Goal: Information Seeking & Learning: Learn about a topic

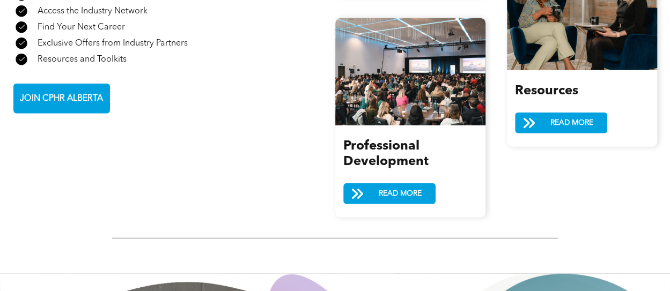
scroll to position [1353, 0]
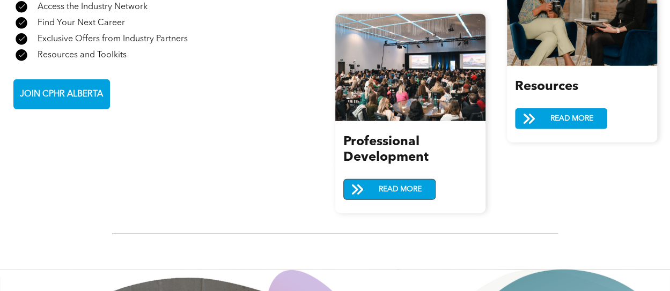
click at [369, 183] on span at bounding box center [357, 191] width 27 height 16
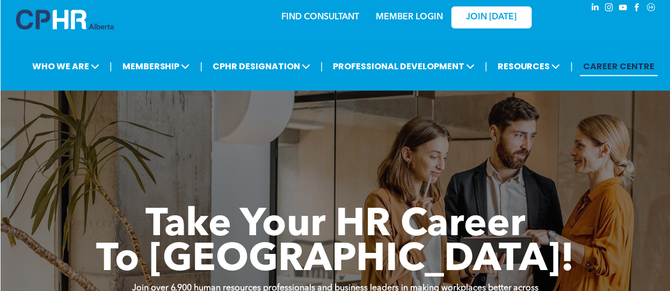
scroll to position [0, 0]
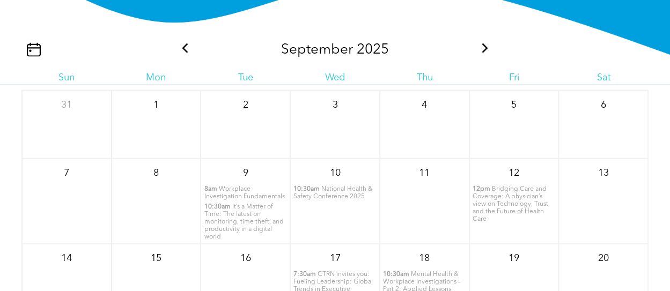
scroll to position [1184, 0]
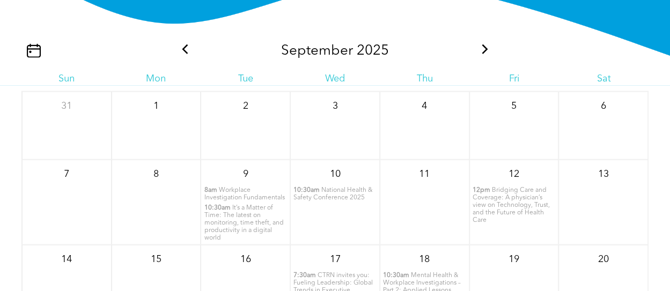
click at [483, 53] on icon at bounding box center [485, 50] width 14 height 10
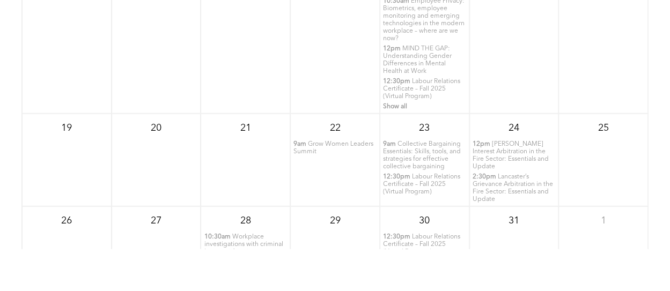
scroll to position [1449, 0]
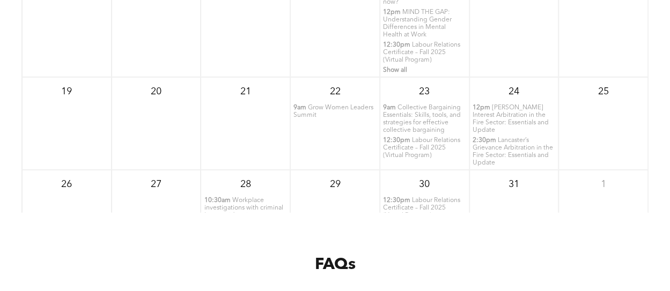
click at [403, 202] on span "Labour Relations Certificate – Fall 2025 (Virtual Program)" at bounding box center [421, 208] width 77 height 21
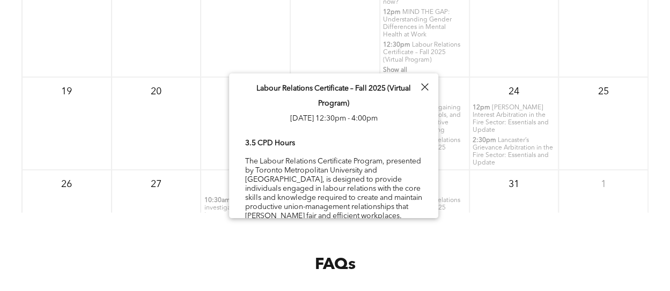
scroll to position [33, 0]
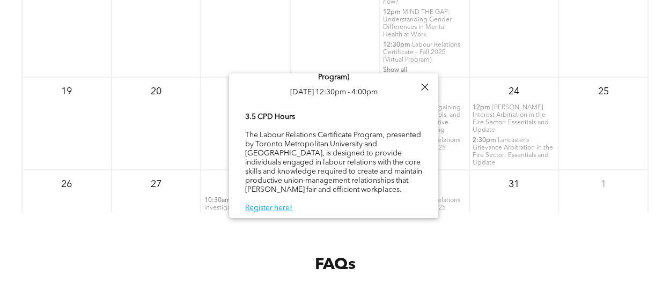
click at [423, 90] on div at bounding box center [425, 87] width 14 height 14
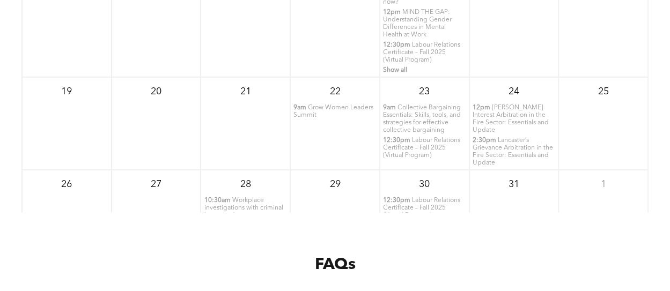
scroll to position [0, 0]
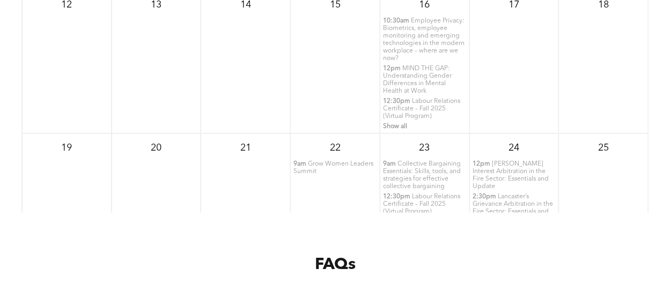
click at [383, 50] on span "Employee Privacy: Biometrics, employee monitoring and emerging technologies in …" at bounding box center [424, 40] width 82 height 44
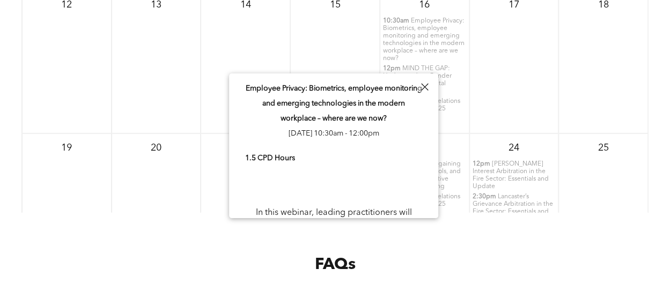
click at [158, 199] on div "20" at bounding box center [157, 180] width 90 height 93
click at [201, 269] on h2 "FAQs" at bounding box center [335, 265] width 573 height 24
click at [421, 83] on div at bounding box center [425, 87] width 14 height 14
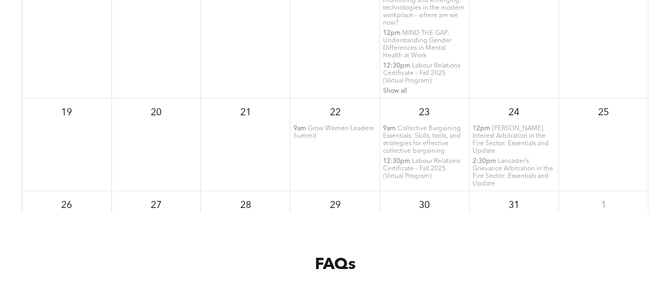
scroll to position [56, 0]
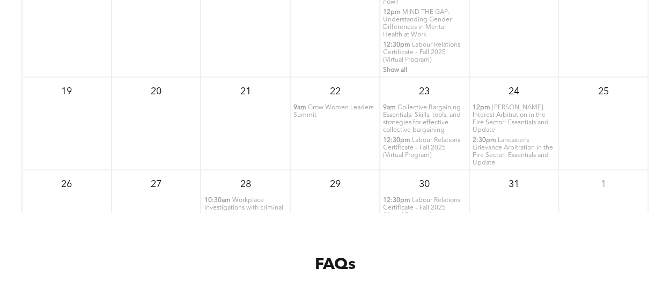
click at [422, 202] on span "Labour Relations Certificate – Fall 2025 (Virtual Program)" at bounding box center [421, 208] width 77 height 21
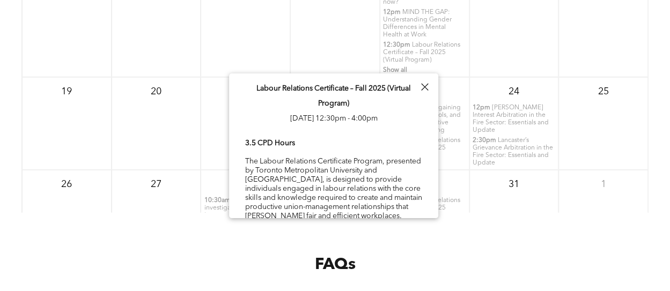
scroll to position [33, 0]
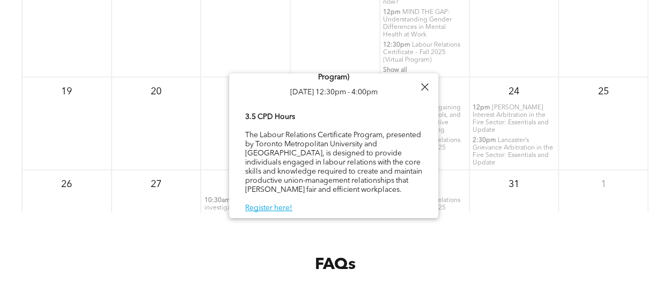
click at [426, 90] on div at bounding box center [425, 87] width 14 height 14
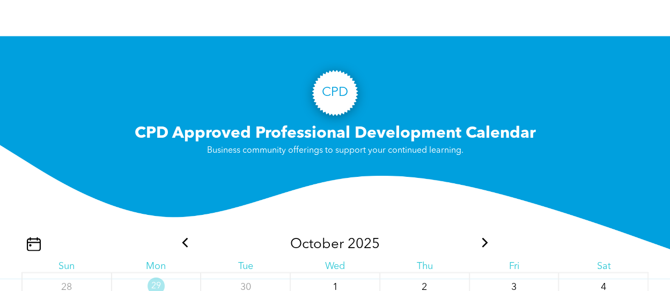
scroll to position [991, 0]
